Goal: Information Seeking & Learning: Learn about a topic

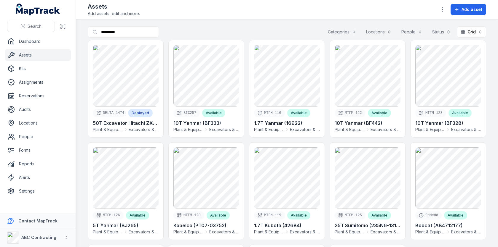
click at [217, 94] on link at bounding box center [206, 88] width 75 height 97
click at [269, 26] on div "Search for assets ********* Categories Locations People Status Grid ****" at bounding box center [287, 33] width 398 height 14
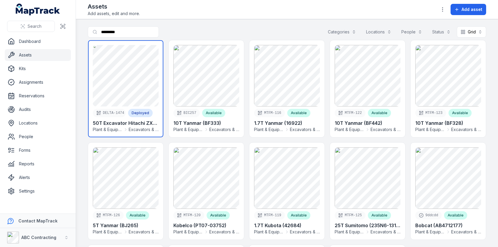
click at [141, 72] on link at bounding box center [125, 88] width 75 height 97
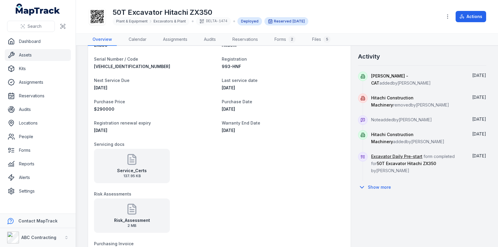
scroll to position [337, 0]
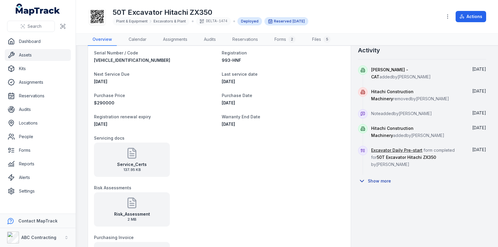
click at [377, 175] on button "Show more" at bounding box center [376, 181] width 37 height 12
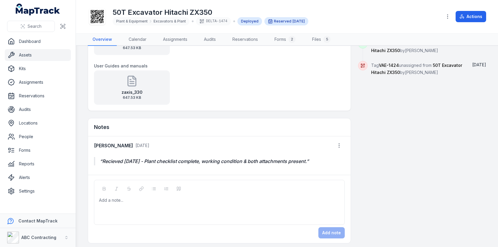
drag, startPoint x: 372, startPoint y: 62, endPoint x: 416, endPoint y: 242, distance: 185.8
click at [416, 243] on main "[STREET_ADDRESS][PERSON_NAME] Person [PERSON_NAME] Location Delta Civil - [STRE…" at bounding box center [287, 147] width 422 height 202
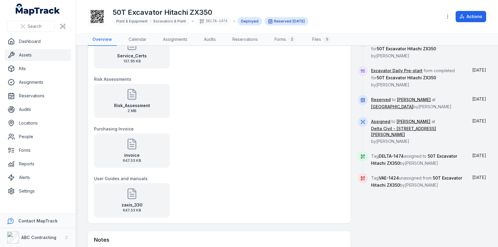
scroll to position [394, 0]
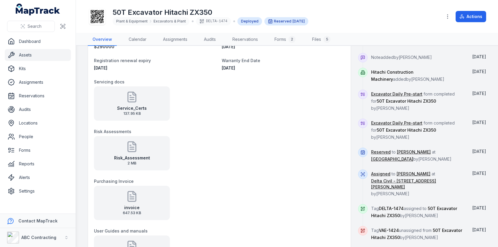
click at [141, 147] on div "Risk_Assessment 2 MB" at bounding box center [132, 153] width 76 height 34
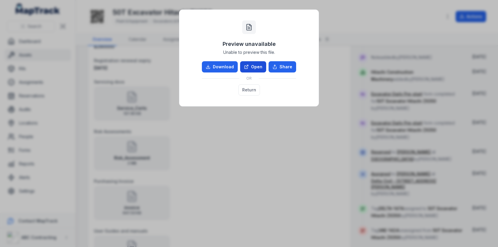
click at [253, 68] on link "Open" at bounding box center [253, 66] width 26 height 11
click at [257, 84] on button "Return" at bounding box center [249, 89] width 22 height 11
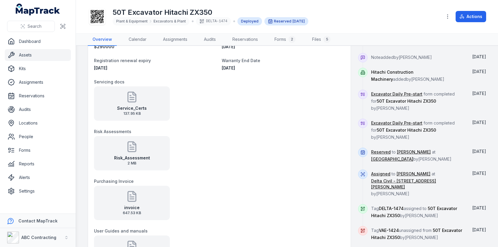
scroll to position [281, 0]
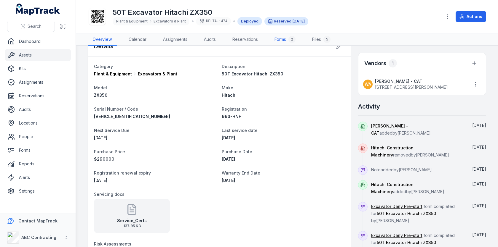
click at [277, 41] on link "Forms 2" at bounding box center [285, 39] width 31 height 12
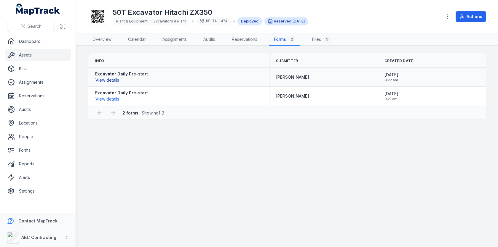
click at [116, 79] on button "View details" at bounding box center [107, 80] width 24 height 7
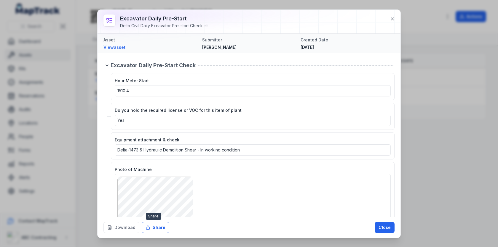
click at [159, 229] on button "Share" at bounding box center [156, 227] width 28 height 11
click at [270, 129] on div "Hour Meter Start 1510.4 Do you hold the required license or VOC for this item o…" at bounding box center [250, 166] width 287 height 186
click at [129, 227] on button "Download" at bounding box center [121, 227] width 36 height 11
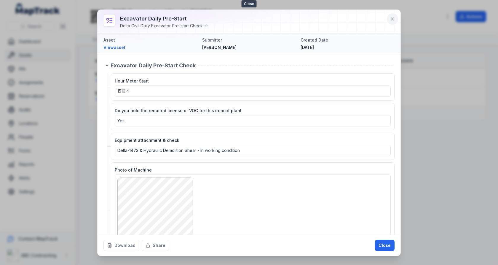
click at [393, 18] on icon at bounding box center [392, 18] width 3 height 3
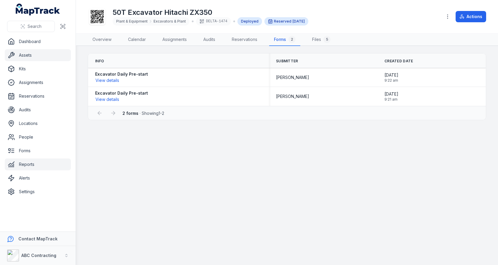
click at [47, 159] on link "Reports" at bounding box center [38, 164] width 66 height 12
click at [170, 156] on main "Info Submitter Created Date Excavator Daily Pre-start View details [PERSON_NAME…" at bounding box center [287, 155] width 422 height 219
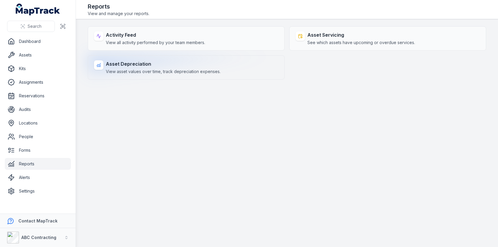
click at [230, 62] on div "Asset Depreciation View asset values over time, track depreciation expenses." at bounding box center [186, 67] width 197 height 24
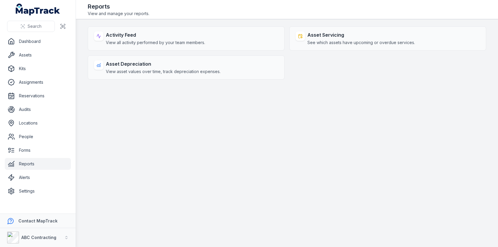
click at [289, 121] on main "Activity Feed View all activity performed by your team members. Asset Servicing…" at bounding box center [287, 133] width 422 height 228
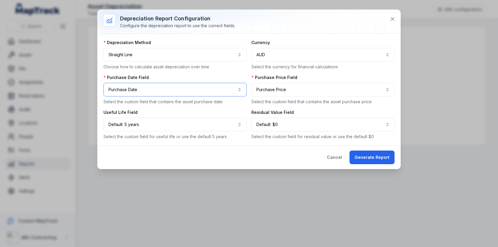
click at [215, 90] on button "**********" at bounding box center [174, 90] width 143 height 14
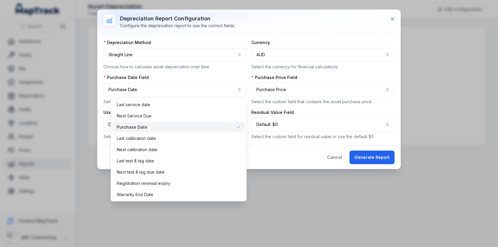
click at [284, 87] on div "**********" at bounding box center [248, 90] width 291 height 100
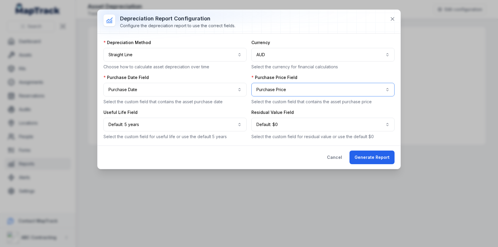
click at [284, 88] on button "**********" at bounding box center [322, 90] width 143 height 14
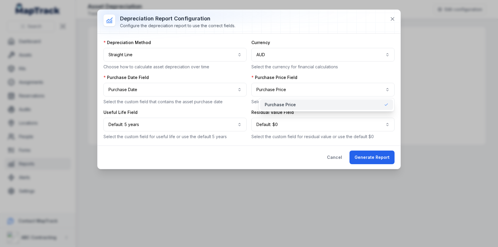
click at [358, 152] on div "**********" at bounding box center [249, 89] width 303 height 159
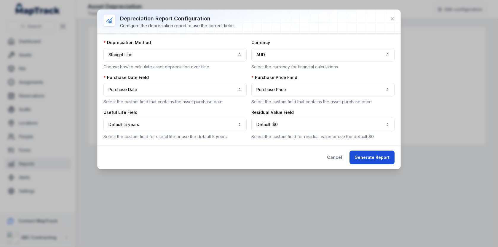
click at [359, 154] on button "Generate Report" at bounding box center [371, 158] width 45 height 14
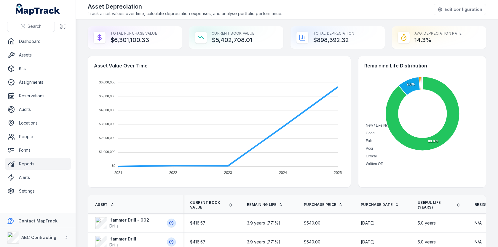
click at [144, 38] on div "Total Purchase Value $6,301,100.33" at bounding box center [135, 37] width 94 height 23
click at [140, 36] on div at bounding box center [140, 36] width 0 height 0
click at [231, 38] on div "Current Book Value $5,402,708.01" at bounding box center [236, 37] width 94 height 23
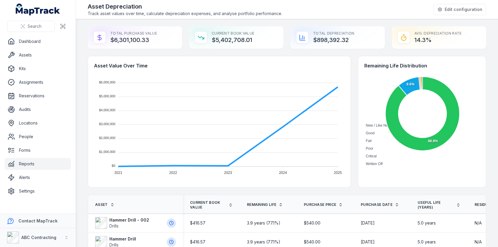
click at [241, 42] on div "Current Book Value $5,402,708.01" at bounding box center [236, 37] width 94 height 23
click at [327, 40] on div "Total Depreciation $898,392.32" at bounding box center [337, 37] width 94 height 23
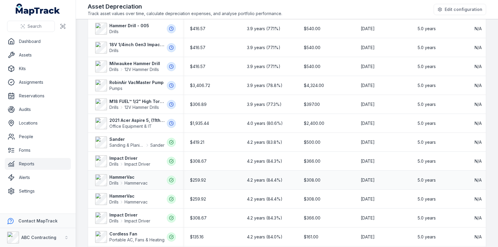
scroll to position [350, 0]
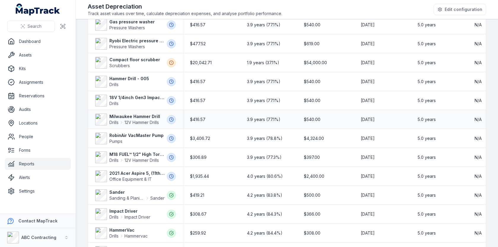
click at [253, 120] on span "3.9 years ( 77.1% )" at bounding box center [263, 120] width 33 height 6
click at [308, 120] on span "$540.00" at bounding box center [312, 120] width 17 height 6
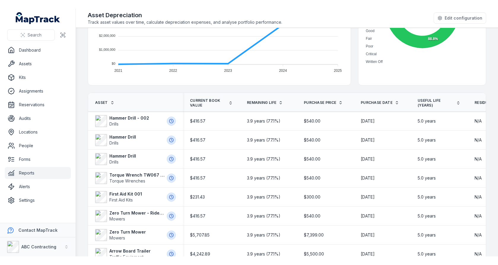
scroll to position [0, 0]
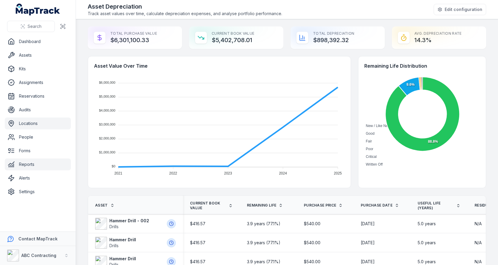
click at [26, 120] on link "Locations" at bounding box center [38, 123] width 66 height 12
click at [79, 118] on main "Total Purchase Value $6,301,100.33 Current Book Value $5,402,708.01 Total Depre…" at bounding box center [287, 141] width 422 height 245
